Goal: Task Accomplishment & Management: Manage account settings

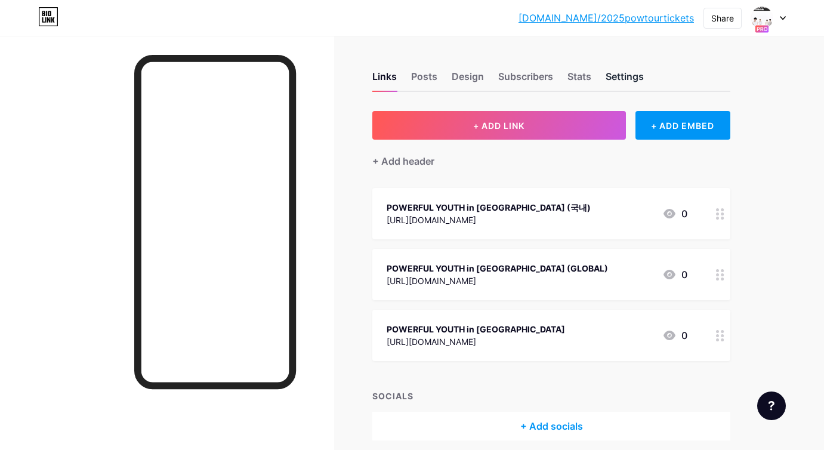
click at [642, 77] on div "Settings" at bounding box center [625, 79] width 38 height 21
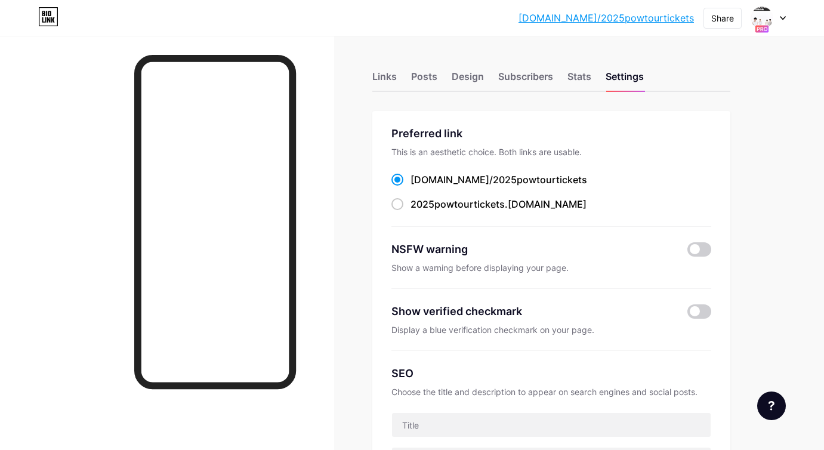
click at [772, 18] on div at bounding box center [762, 17] width 21 height 21
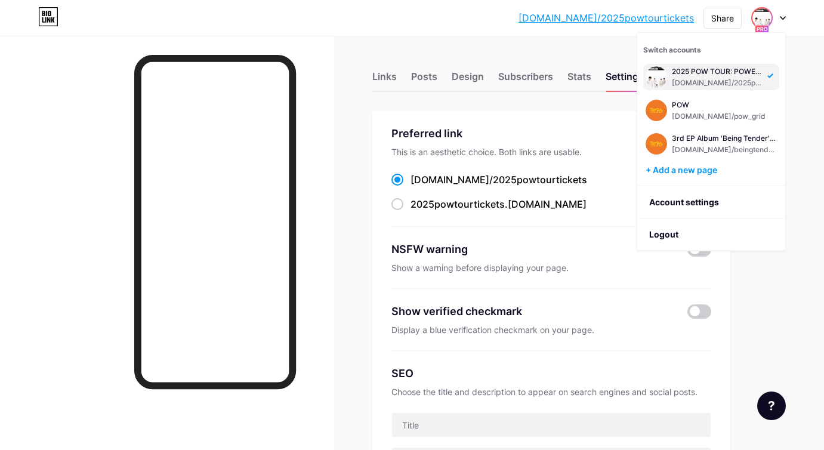
click at [449, 81] on div "Links Posts Design Subscribers Stats Settings" at bounding box center [551, 71] width 358 height 42
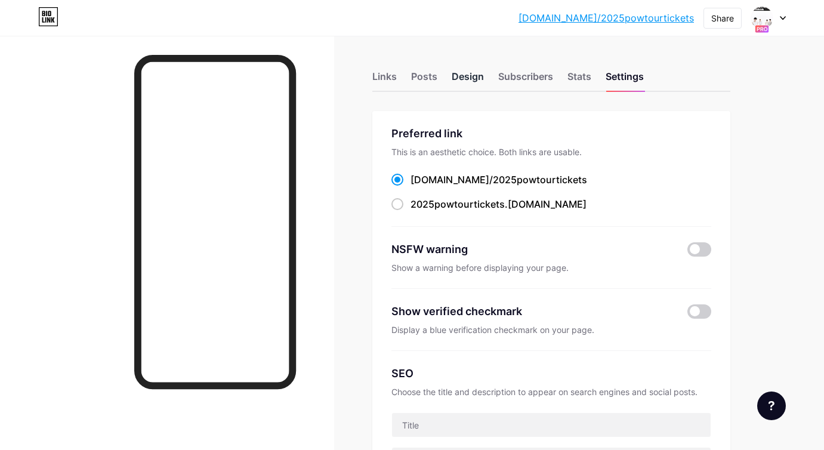
click at [455, 79] on div "Design" at bounding box center [468, 79] width 32 height 21
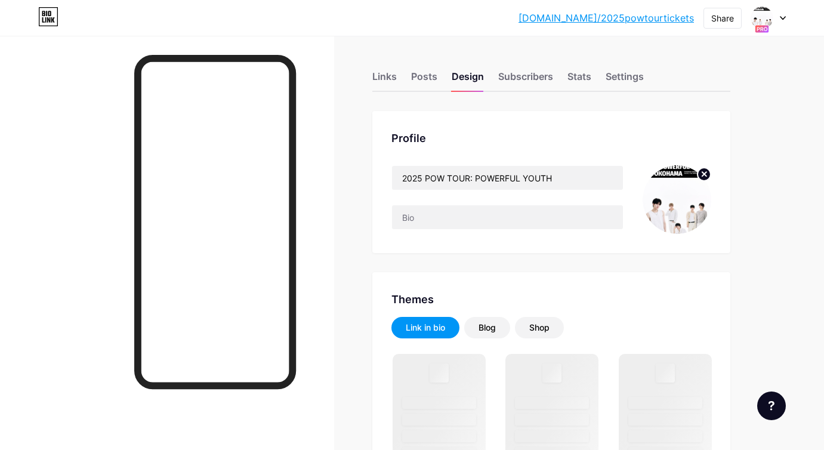
click at [660, 184] on img at bounding box center [677, 199] width 69 height 69
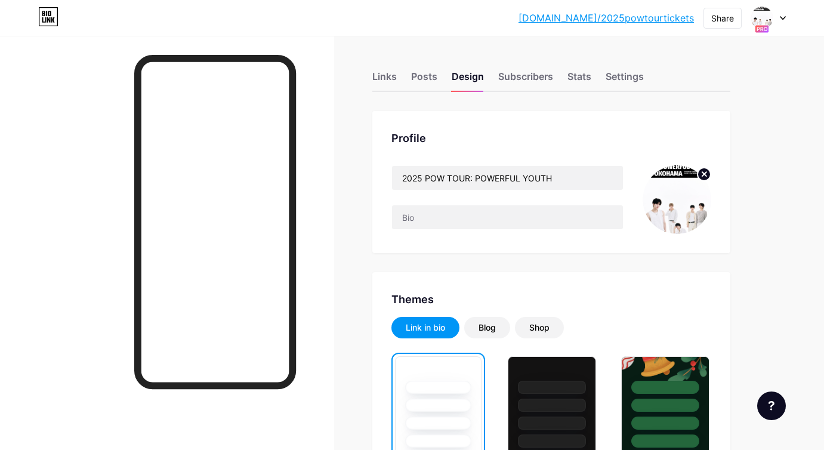
click at [716, 173] on div "Profile 2025 POW TOUR: POWERFUL YOUTH" at bounding box center [551, 182] width 358 height 142
click at [707, 173] on circle at bounding box center [704, 174] width 13 height 13
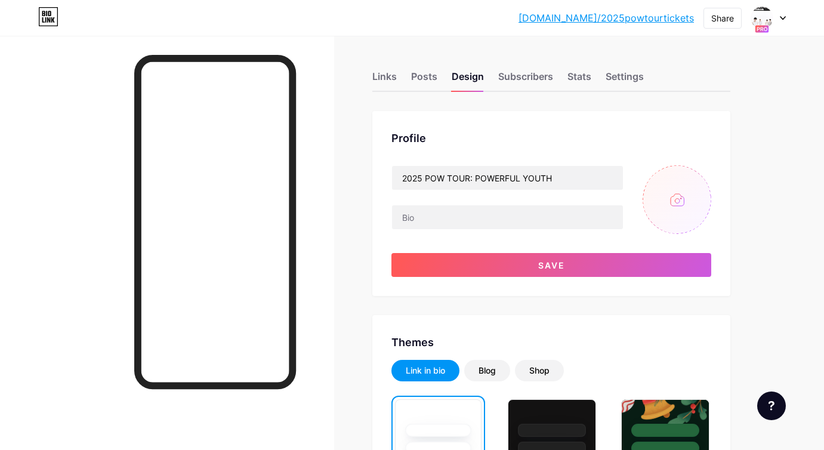
click at [689, 189] on input "file" at bounding box center [677, 199] width 69 height 69
click at [658, 208] on input "file" at bounding box center [677, 199] width 69 height 69
click at [654, 215] on input "file" at bounding box center [677, 199] width 69 height 69
type input "C:\fakepath\messageImage_1757582121089.jpg"
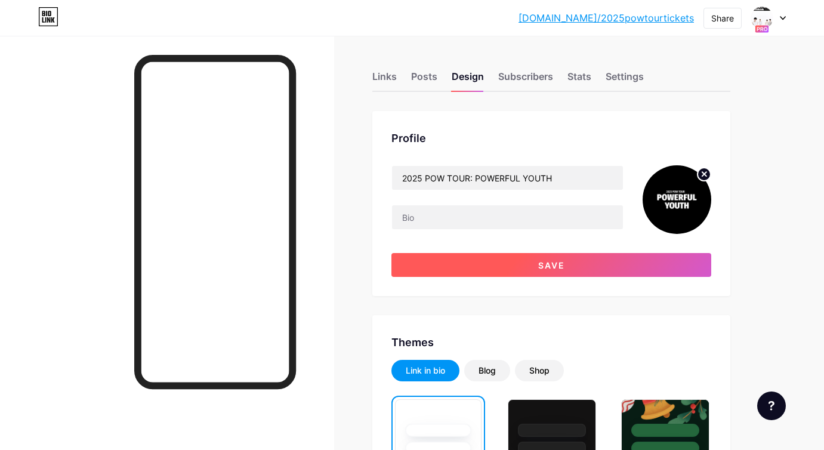
click at [604, 258] on button "Save" at bounding box center [552, 265] width 320 height 24
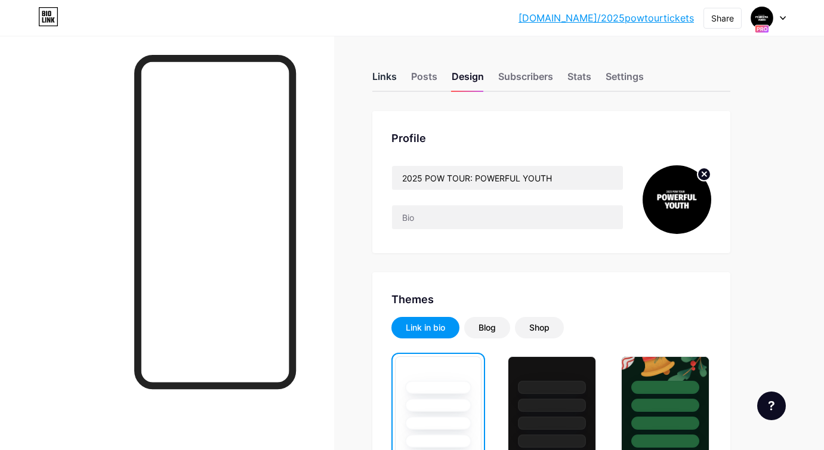
click at [388, 76] on div "Links" at bounding box center [384, 79] width 24 height 21
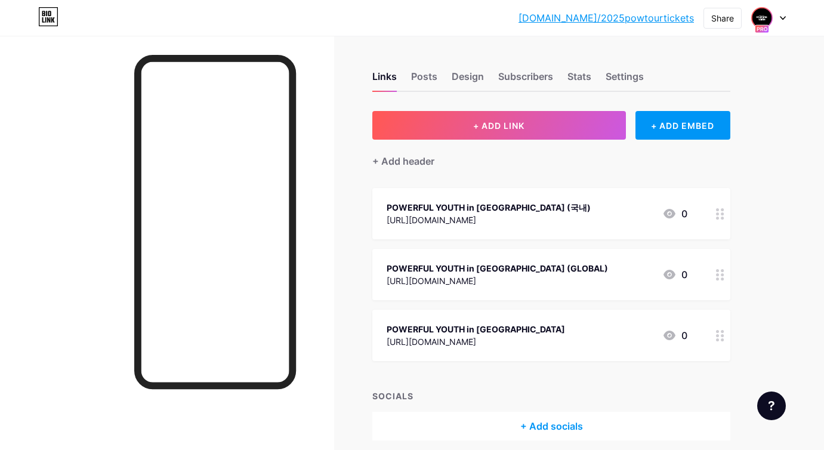
click at [765, 22] on img at bounding box center [762, 17] width 19 height 19
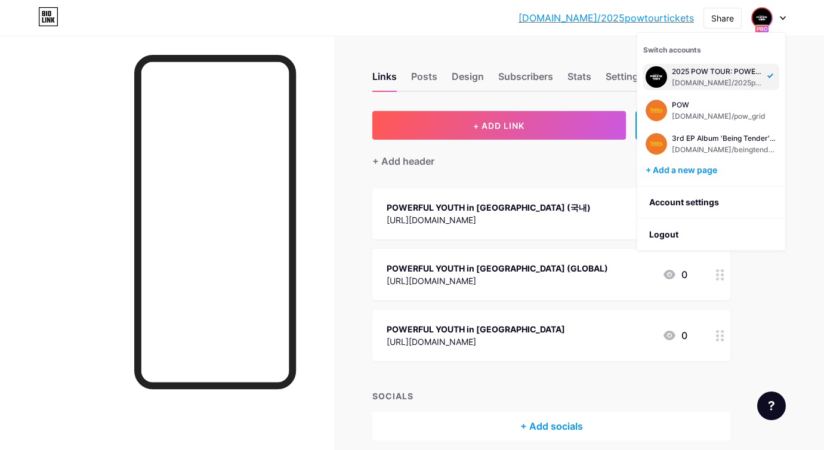
click at [547, 172] on div "+ ADD LINK + ADD EMBED + Add header POWERFUL YOUTH in SEOUL (국내) https://ticket…" at bounding box center [551, 276] width 358 height 330
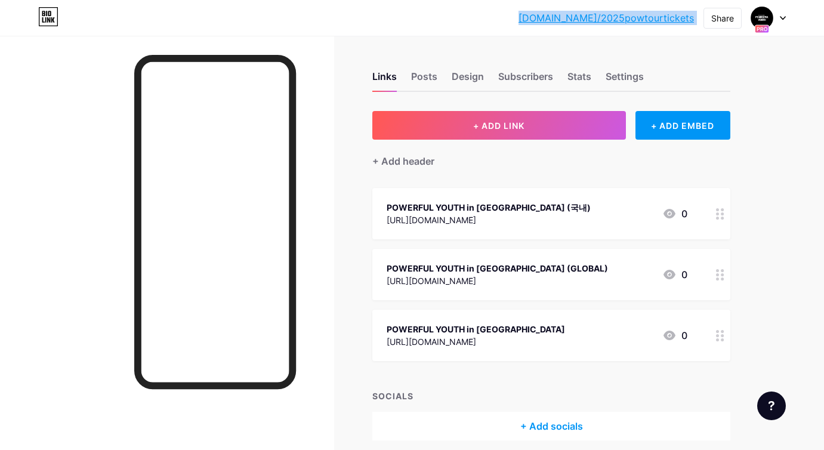
drag, startPoint x: 529, startPoint y: 17, endPoint x: 699, endPoint y: 10, distance: 170.3
click at [699, 10] on div "[DOMAIN_NAME]/2025po... [DOMAIN_NAME]/2025powtourtickets Share Switch accounts …" at bounding box center [412, 17] width 824 height 21
copy div "bio.link/2025powtourtickets Share Switch accounts 2025 POW TOUR: POWERFUL YOUTH…"
click at [565, 204] on div "POWERFUL YOUTH in [GEOGRAPHIC_DATA] (국내)" at bounding box center [489, 207] width 204 height 13
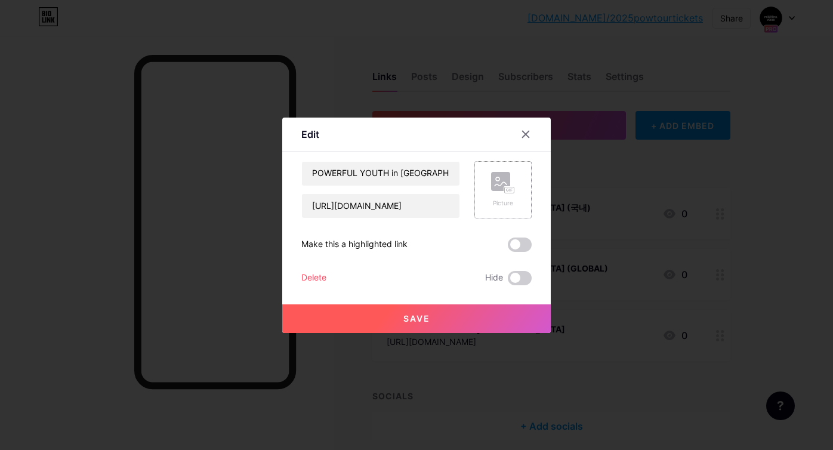
click at [510, 180] on icon at bounding box center [503, 183] width 24 height 22
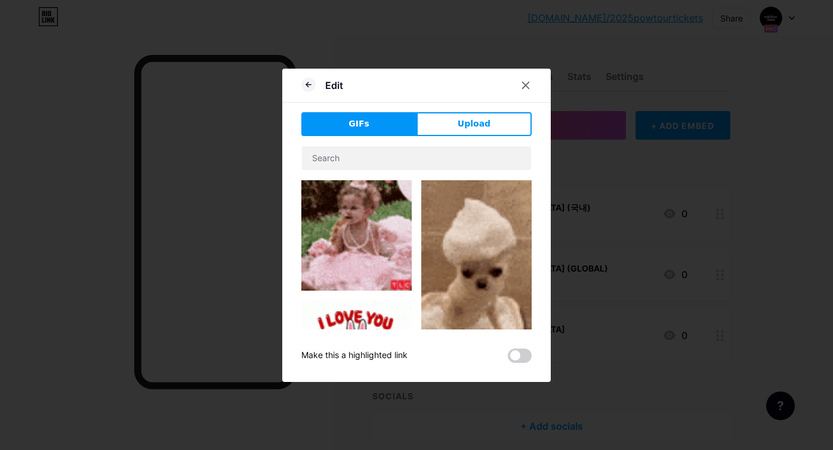
click at [484, 130] on span "Upload" at bounding box center [474, 124] width 33 height 13
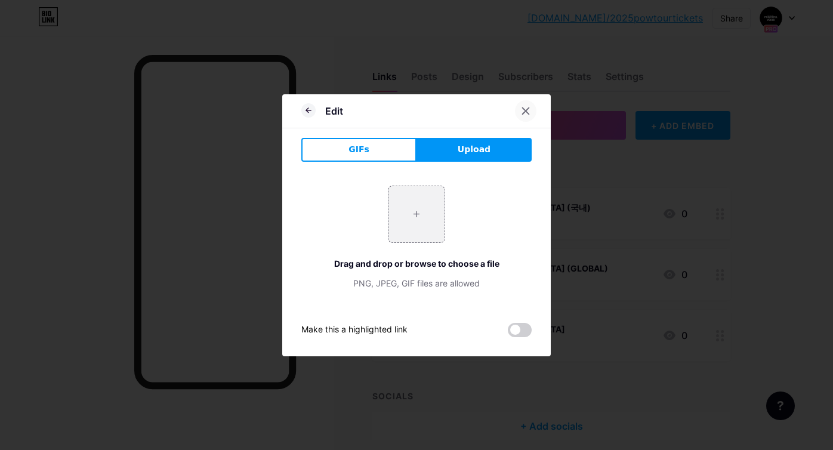
click at [526, 104] on div at bounding box center [525, 110] width 21 height 21
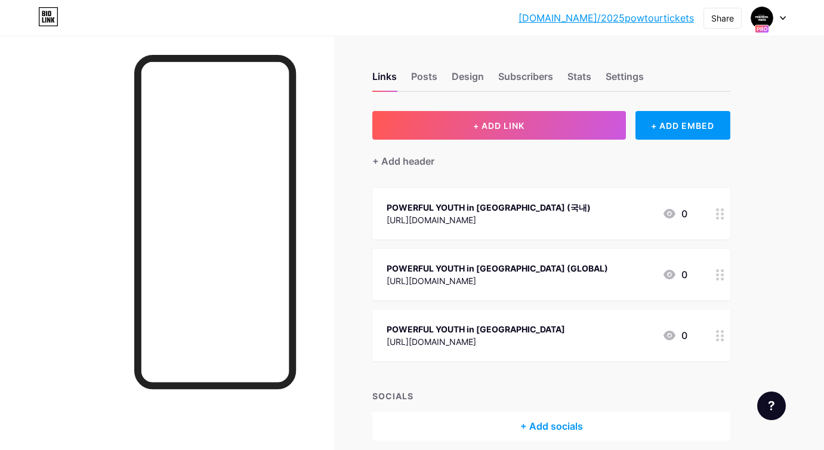
click at [715, 338] on div at bounding box center [720, 335] width 20 height 51
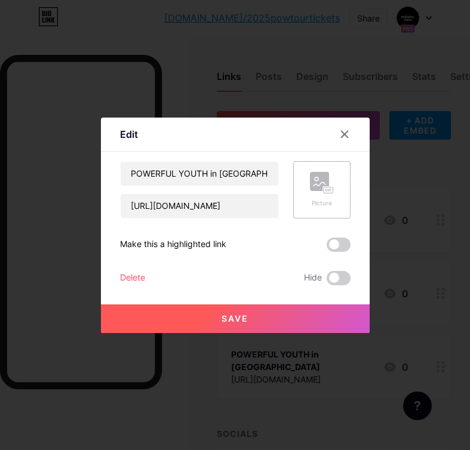
click at [326, 182] on rect at bounding box center [319, 181] width 19 height 19
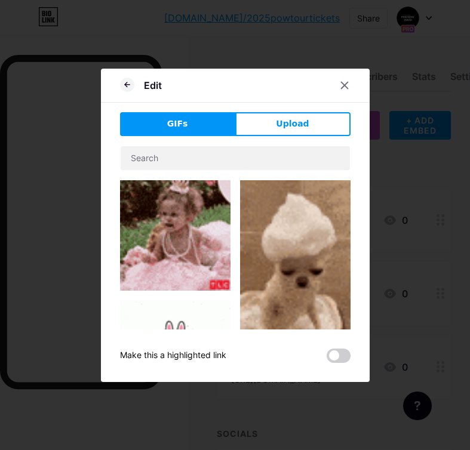
click at [279, 139] on div "GIFs Upload Content YouTube Play YouTube video without leaving your page. ADD V…" at bounding box center [235, 237] width 230 height 251
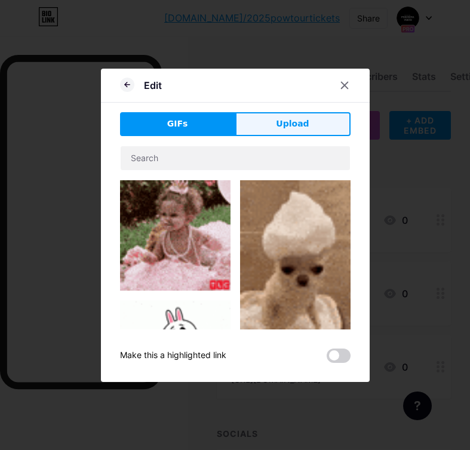
click at [291, 130] on span "Upload" at bounding box center [292, 124] width 33 height 13
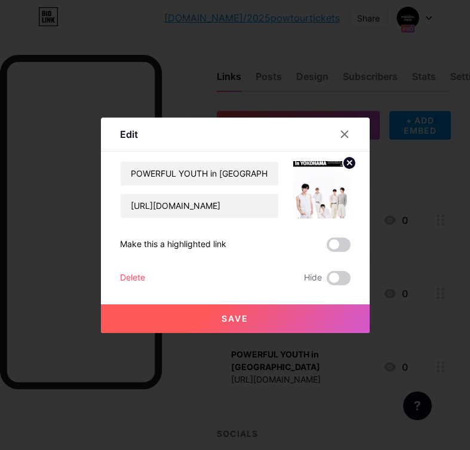
click at [233, 328] on button "Save" at bounding box center [235, 318] width 269 height 29
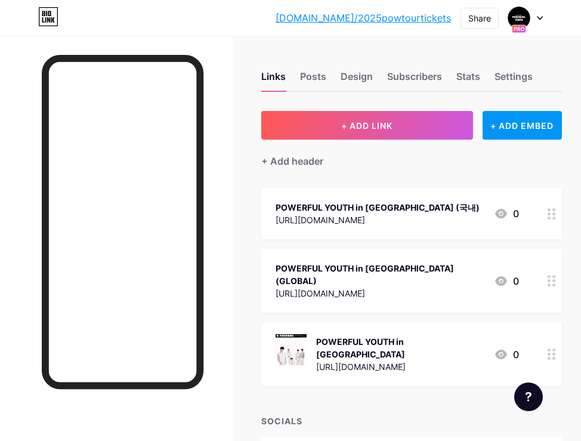
click at [566, 35] on div "[DOMAIN_NAME]/2025po... [DOMAIN_NAME]/2025powtourtickets Share Switch accounts …" at bounding box center [290, 18] width 581 height 36
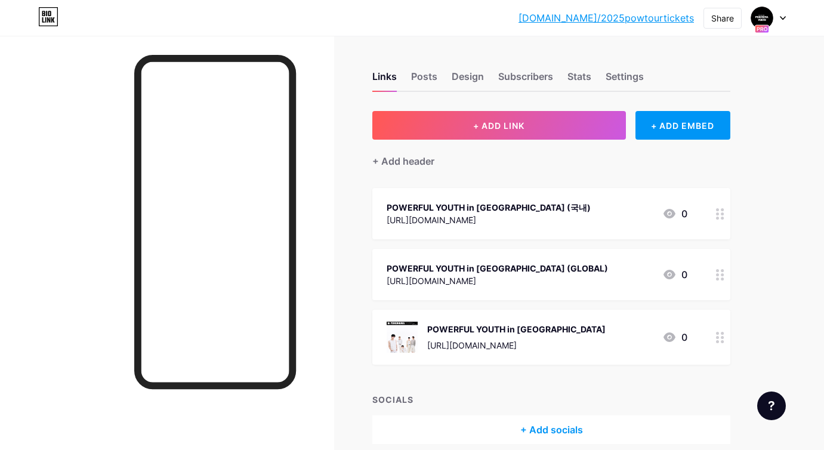
click at [437, 328] on div "POWERFUL YOUTH in [GEOGRAPHIC_DATA]" at bounding box center [516, 329] width 178 height 13
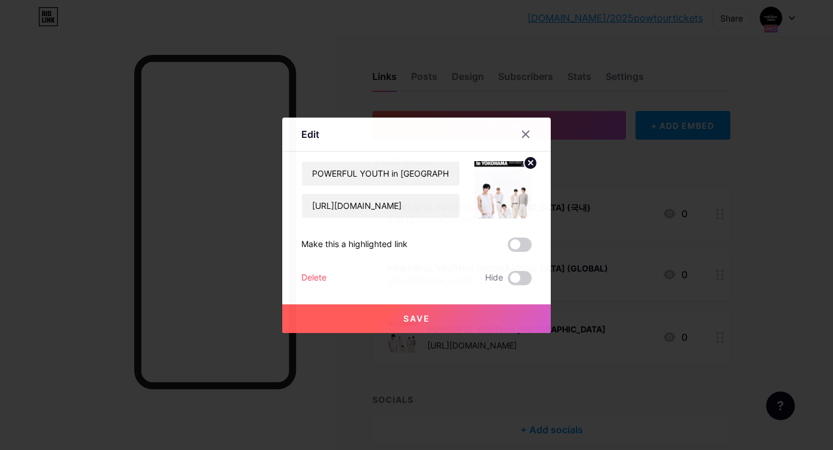
click at [500, 184] on img at bounding box center [503, 189] width 57 height 57
click at [531, 162] on icon at bounding box center [531, 163] width 4 height 4
click at [503, 180] on rect at bounding box center [500, 181] width 19 height 19
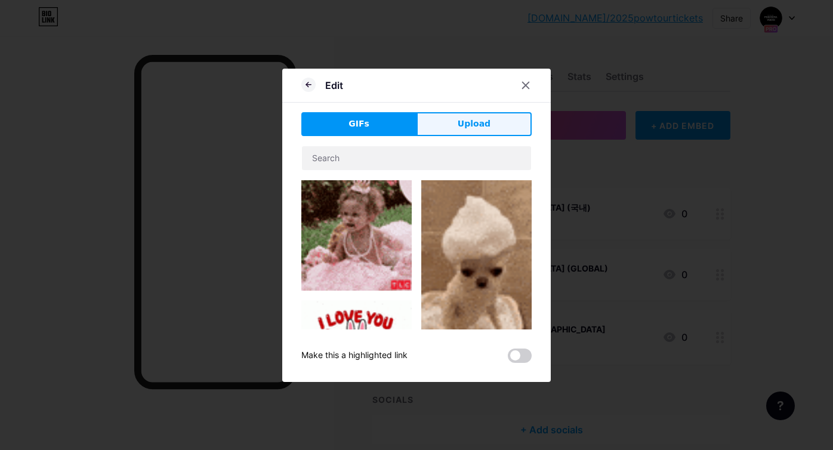
click at [501, 117] on button "Upload" at bounding box center [474, 124] width 115 height 24
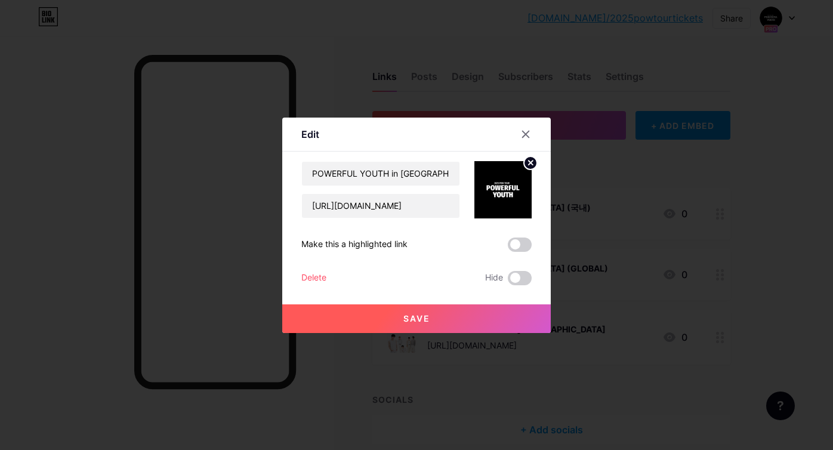
click at [476, 310] on button "Save" at bounding box center [416, 318] width 269 height 29
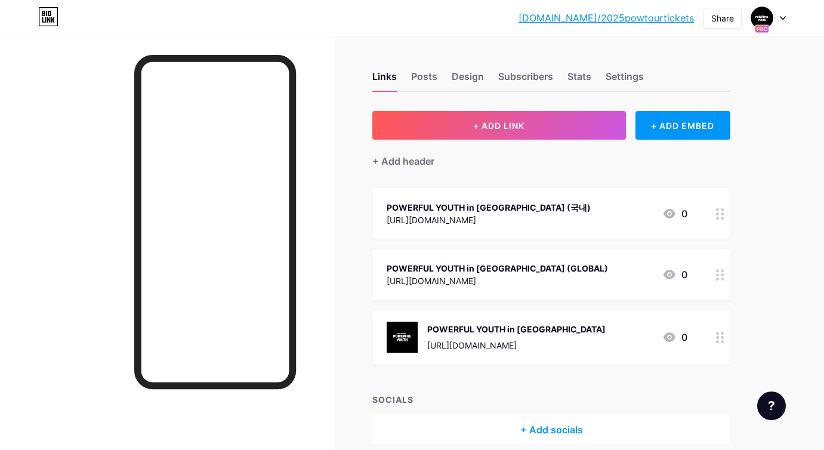
click at [590, 264] on div at bounding box center [720, 274] width 20 height 51
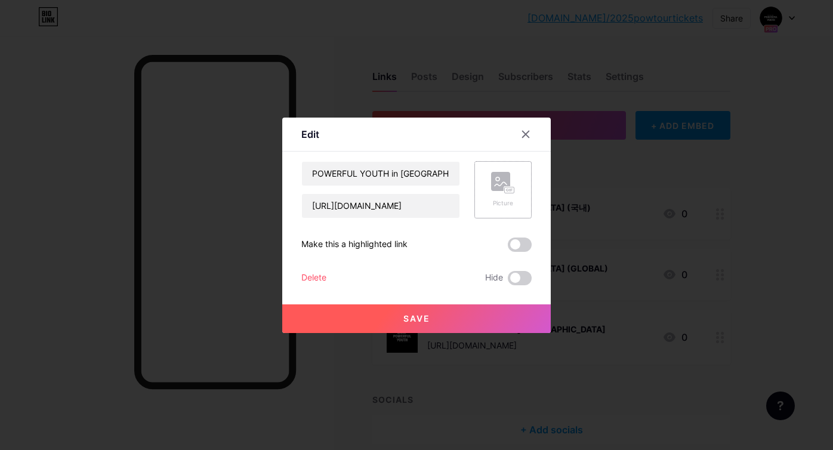
click at [484, 191] on div "Picture" at bounding box center [503, 189] width 57 height 57
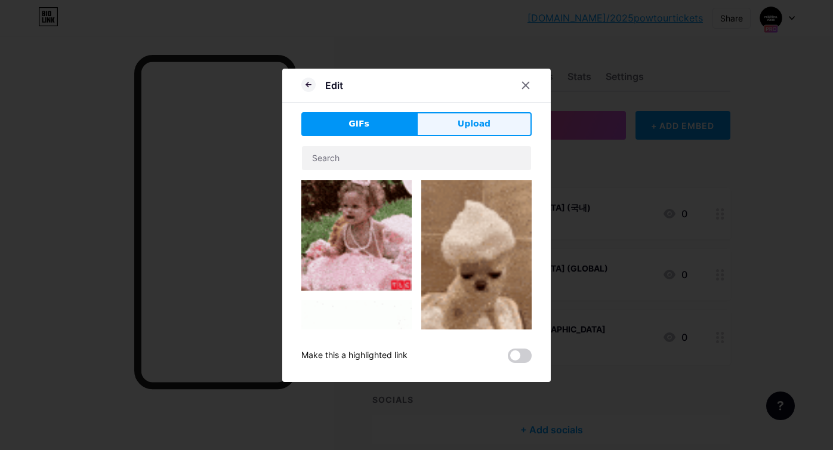
click at [478, 123] on span "Upload" at bounding box center [474, 124] width 33 height 13
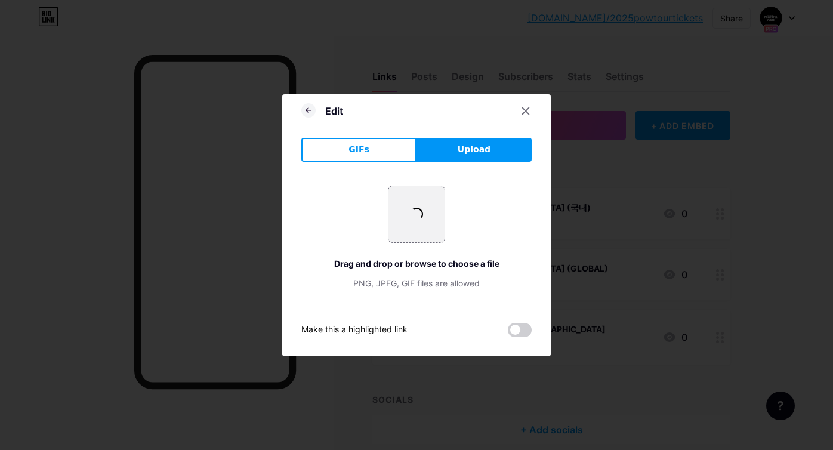
click at [419, 211] on span at bounding box center [417, 214] width 19 height 19
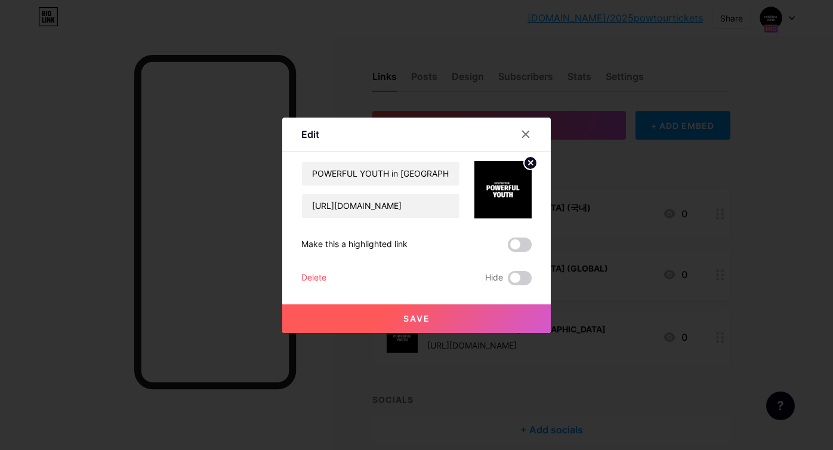
click at [504, 313] on button "Save" at bounding box center [416, 318] width 269 height 29
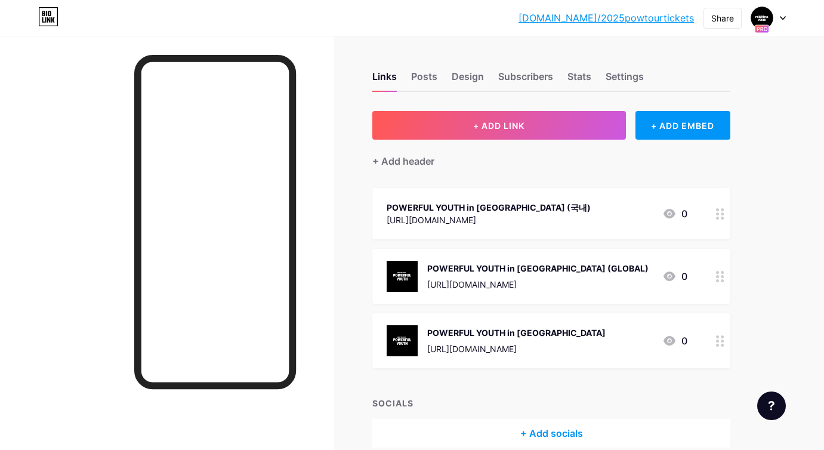
click at [590, 212] on icon at bounding box center [720, 213] width 8 height 11
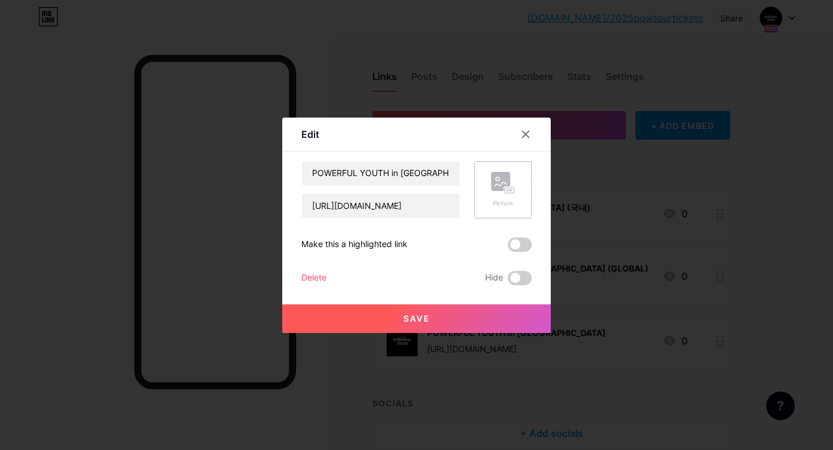
click at [507, 194] on div "Picture" at bounding box center [503, 190] width 24 height 36
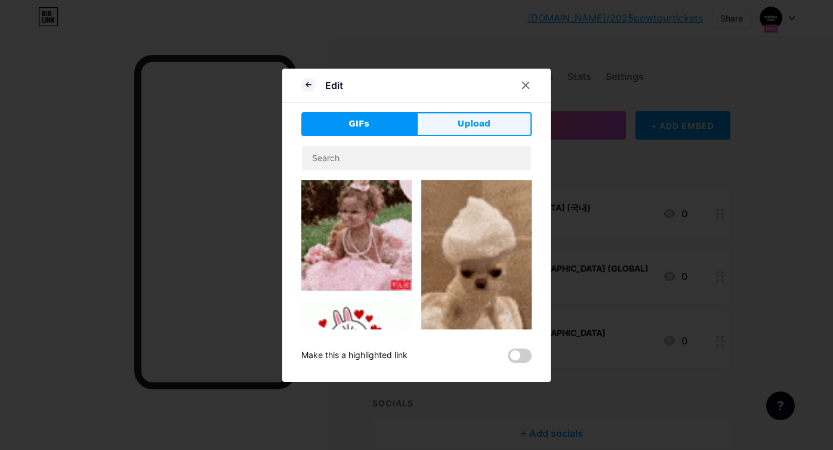
click at [459, 127] on button "Upload" at bounding box center [474, 124] width 115 height 24
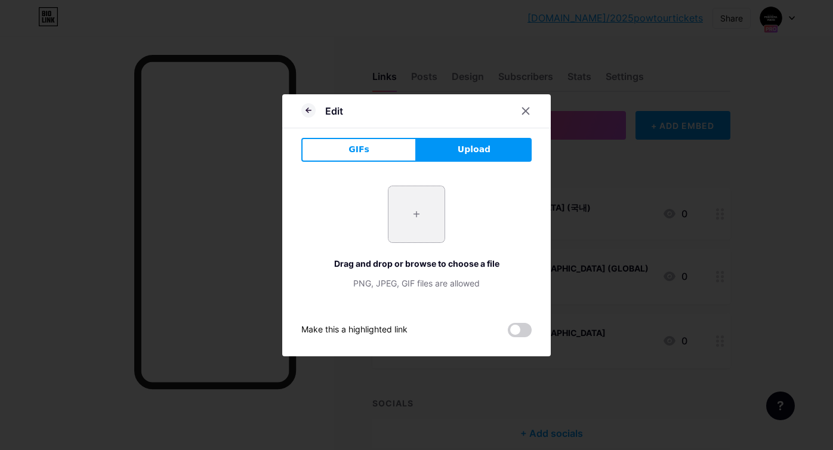
click at [421, 205] on input "file" at bounding box center [417, 214] width 56 height 56
type input "C:\fakepath\messageImage_1757582121089.jpg"
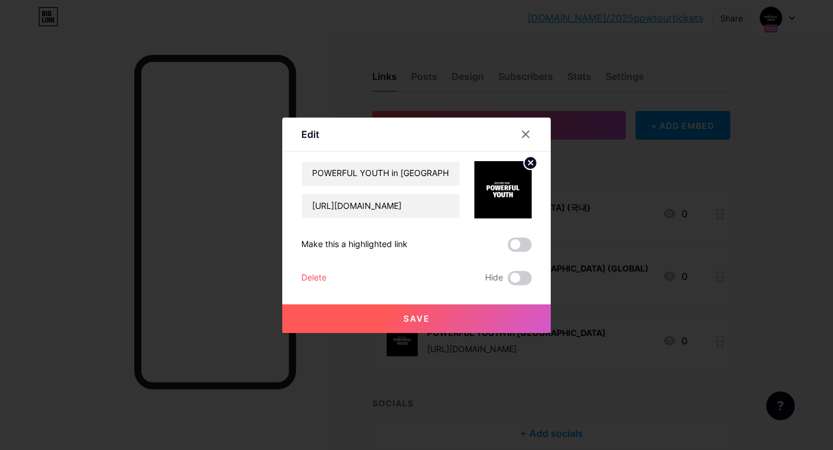
click at [528, 310] on button "Save" at bounding box center [416, 318] width 269 height 29
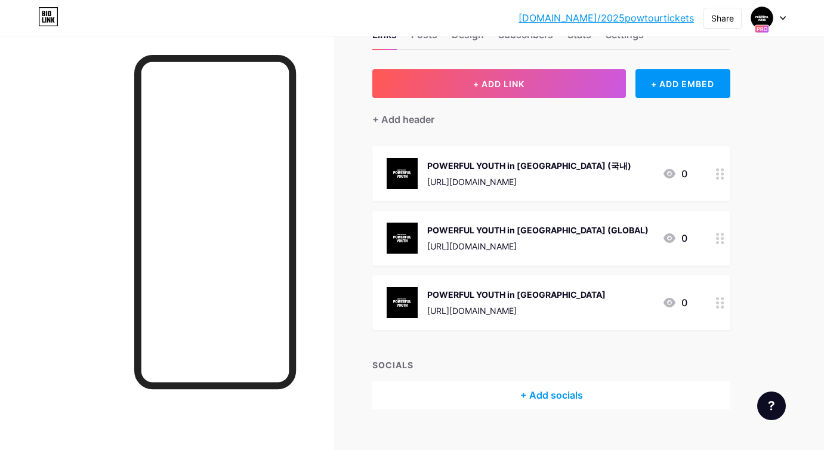
scroll to position [43, 0]
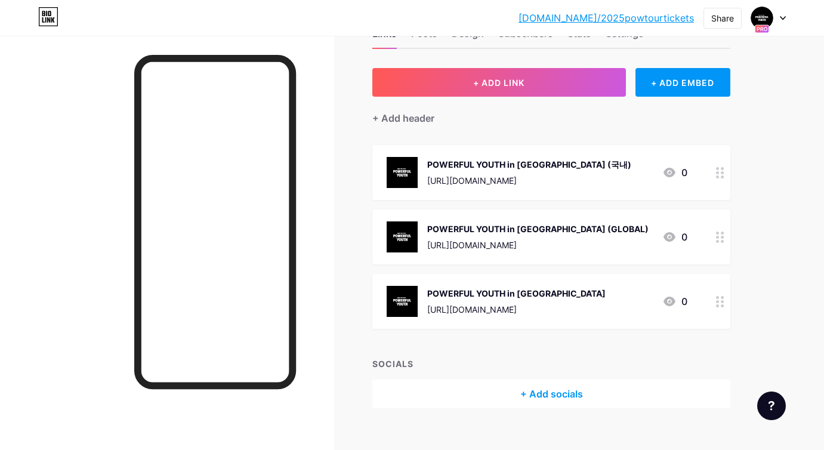
click at [590, 11] on link "[DOMAIN_NAME]/2025powtourtickets" at bounding box center [607, 18] width 176 height 14
